Goal: Download file/media

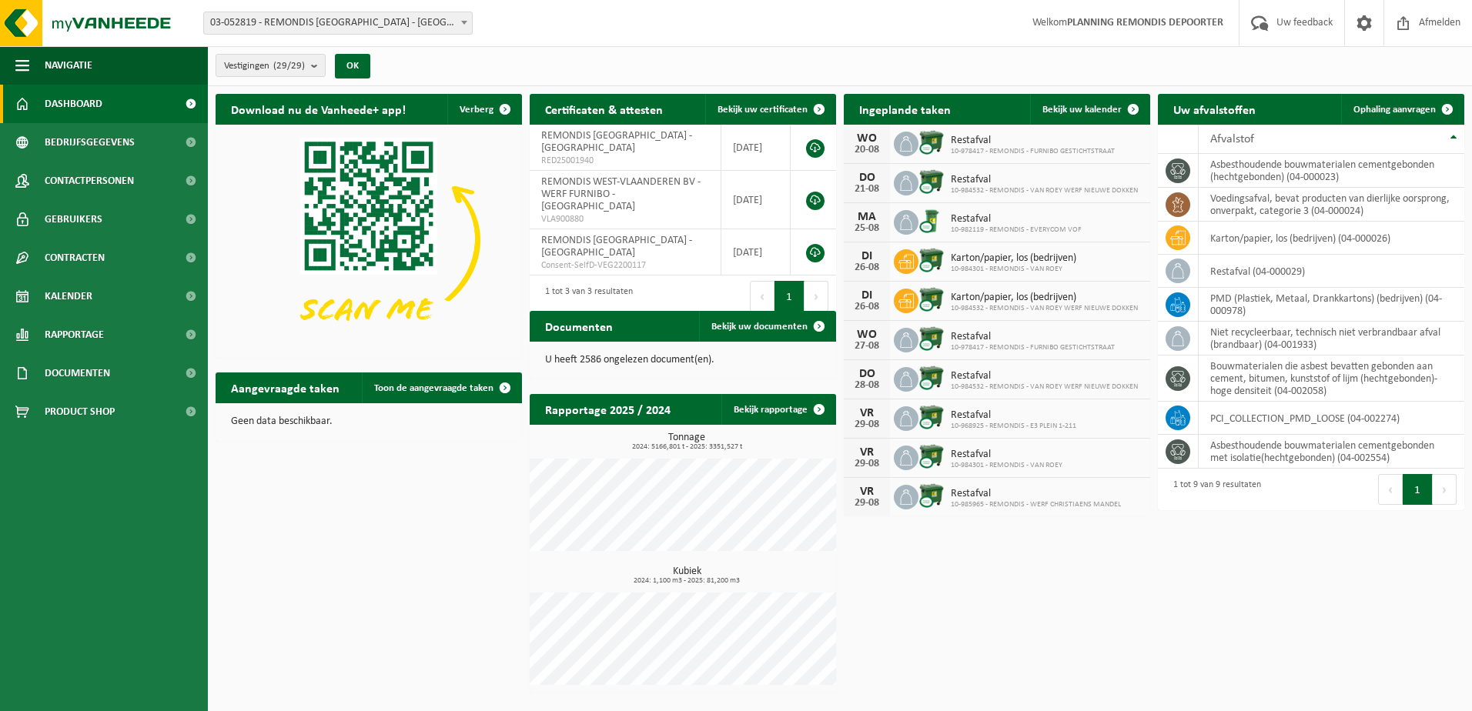
click at [98, 371] on span "Documenten" at bounding box center [77, 373] width 65 height 38
click at [70, 440] on span "Documenten" at bounding box center [75, 444] width 57 height 29
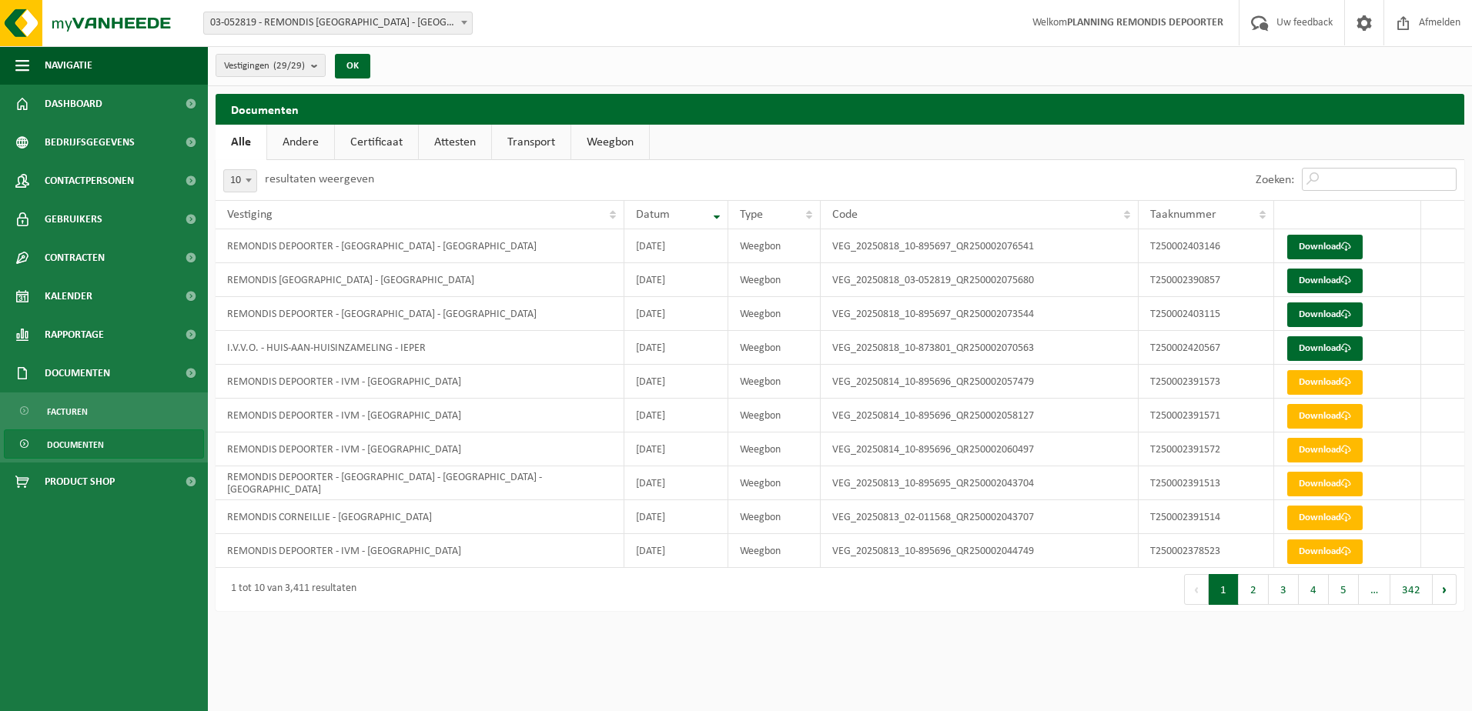
click at [1359, 184] on input "Zoeken:" at bounding box center [1379, 179] width 155 height 23
paste input "T250002420567"
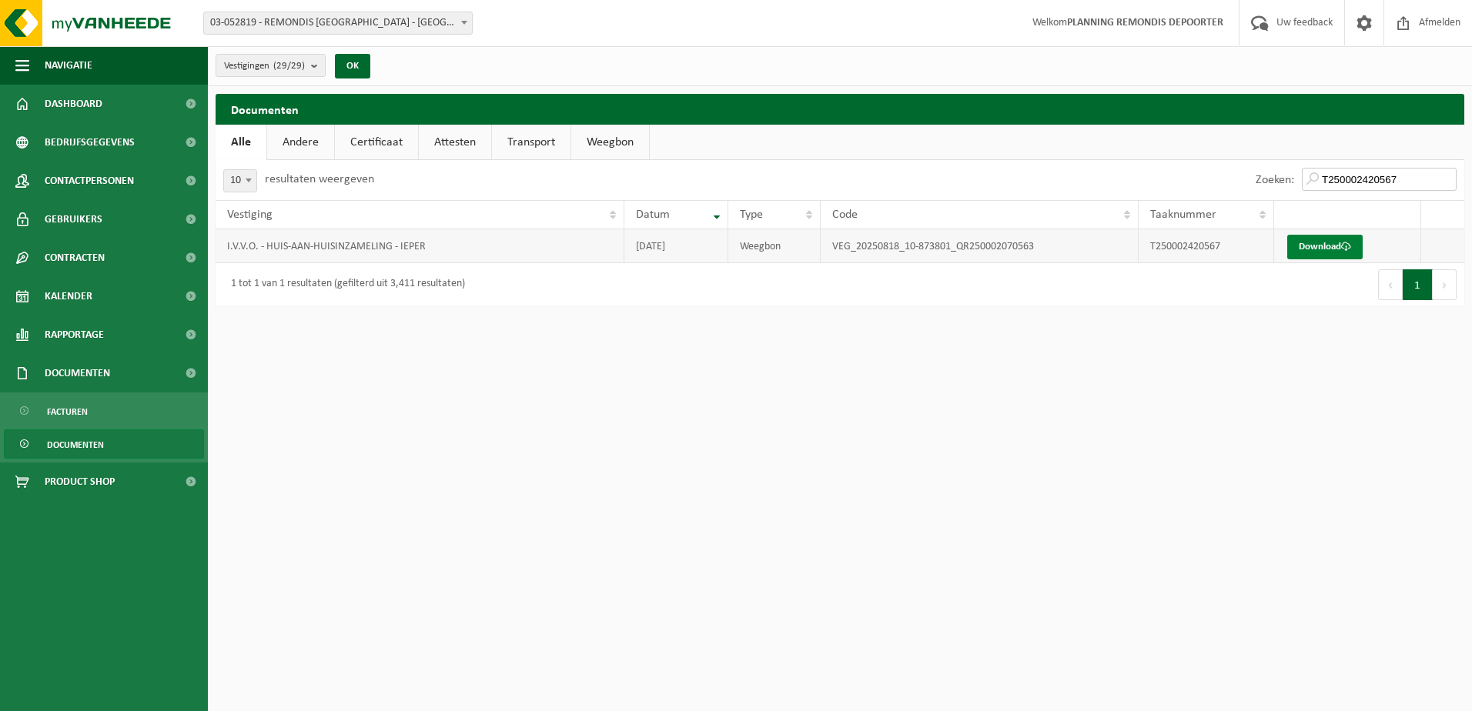
type input "T250002420567"
click at [1309, 238] on link "Download" at bounding box center [1324, 247] width 75 height 25
